Goal: Understand process/instructions

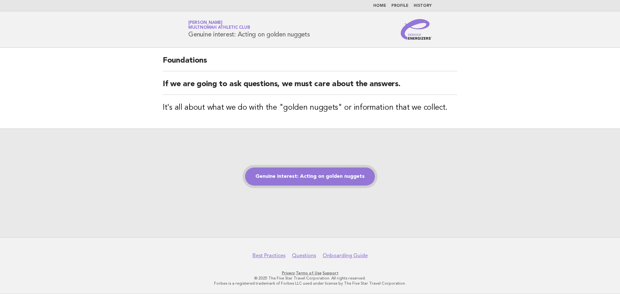
click at [321, 174] on link "Genuine interest: Acting on golden nuggets" at bounding box center [310, 177] width 130 height 18
click at [322, 173] on link "Genuine interest: Acting on golden nuggets" at bounding box center [310, 177] width 130 height 18
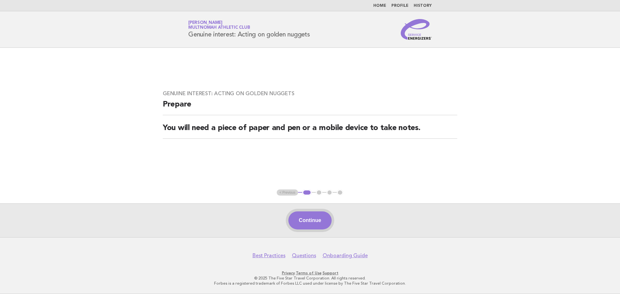
click at [316, 223] on button "Continue" at bounding box center [309, 220] width 43 height 18
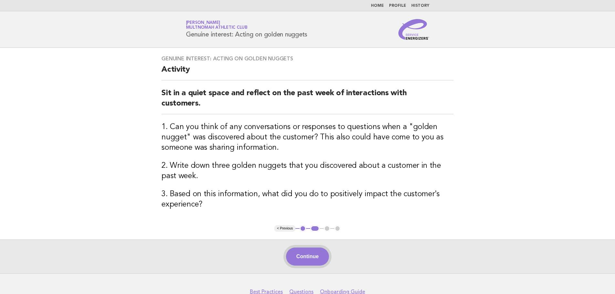
click at [304, 256] on button "Continue" at bounding box center [307, 257] width 43 height 18
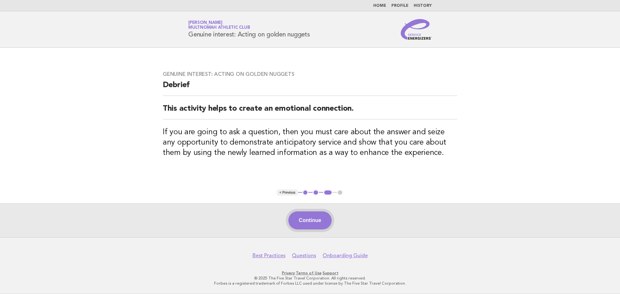
click at [317, 218] on button "Continue" at bounding box center [309, 220] width 43 height 18
